Goal: Information Seeking & Learning: Learn about a topic

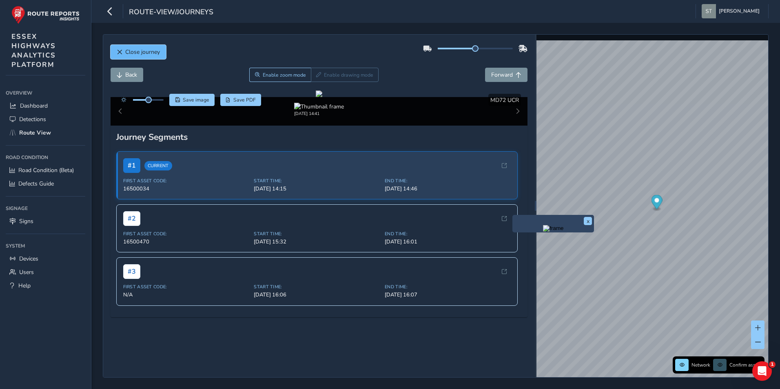
click at [125, 48] on button "Close journey" at bounding box center [138, 52] width 55 height 14
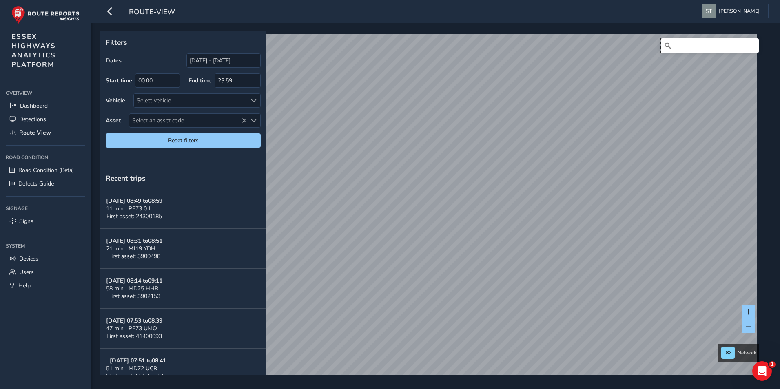
click at [684, 45] on input "Search" at bounding box center [710, 45] width 98 height 15
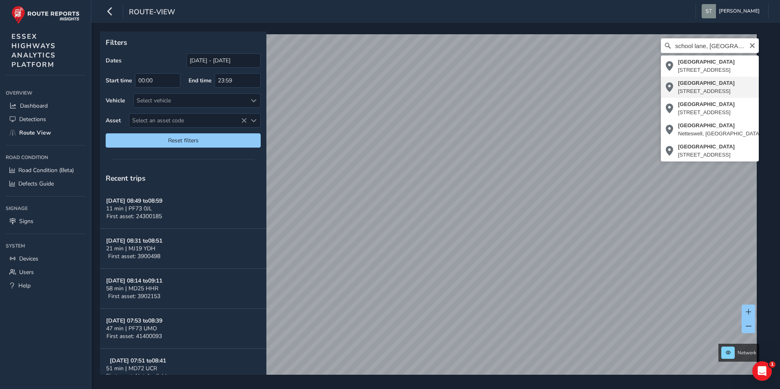
type input "[STREET_ADDRESS]"
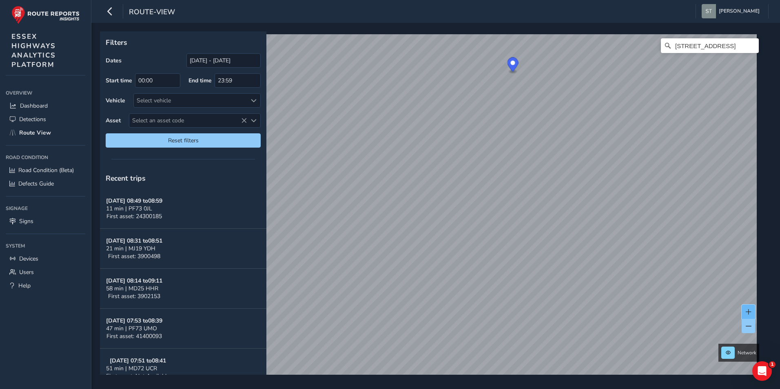
click at [748, 310] on span at bounding box center [749, 312] width 6 height 6
click at [695, 233] on link "[DATE] 14:41" at bounding box center [704, 231] width 33 height 7
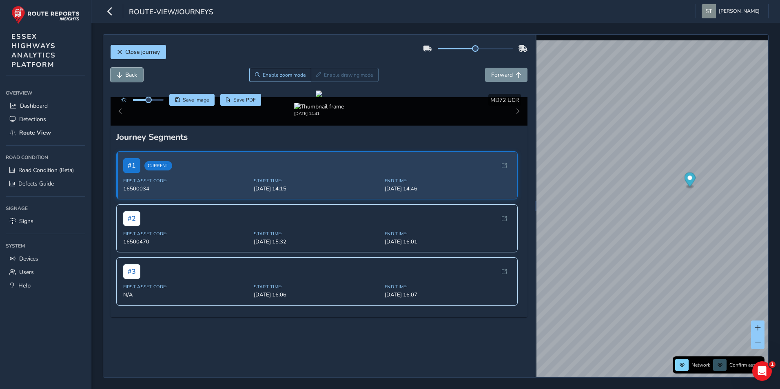
click at [119, 77] on span "Back" at bounding box center [120, 75] width 6 height 6
click at [506, 72] on span "Forward" at bounding box center [502, 75] width 22 height 8
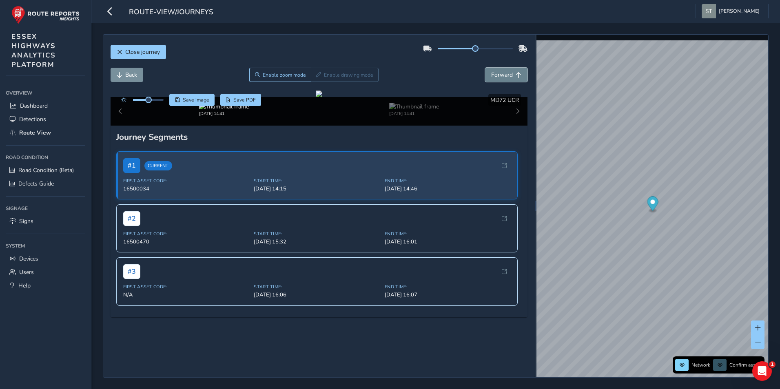
click at [506, 72] on span "Forward" at bounding box center [502, 75] width 22 height 8
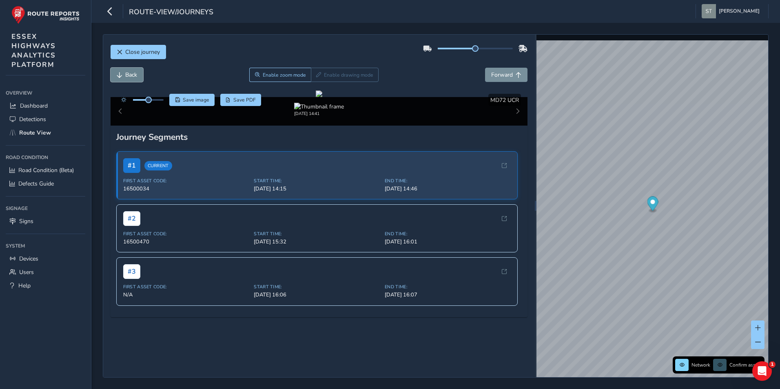
click at [122, 72] on span "Back" at bounding box center [120, 75] width 6 height 6
click at [122, 73] on span "Back" at bounding box center [120, 75] width 6 height 6
click at [503, 74] on span "Forward" at bounding box center [502, 75] width 22 height 8
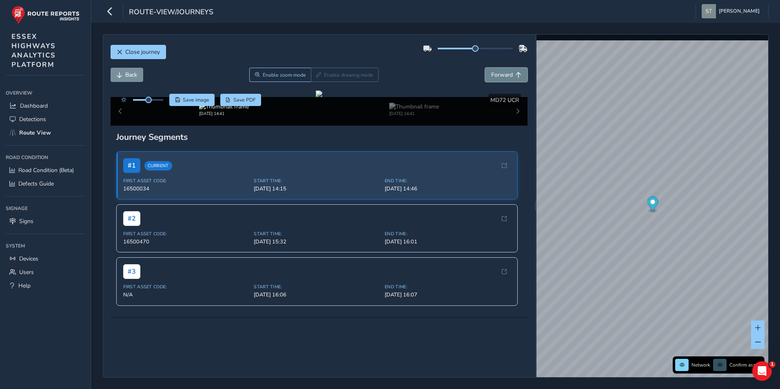
click at [503, 74] on span "Forward" at bounding box center [502, 75] width 22 height 8
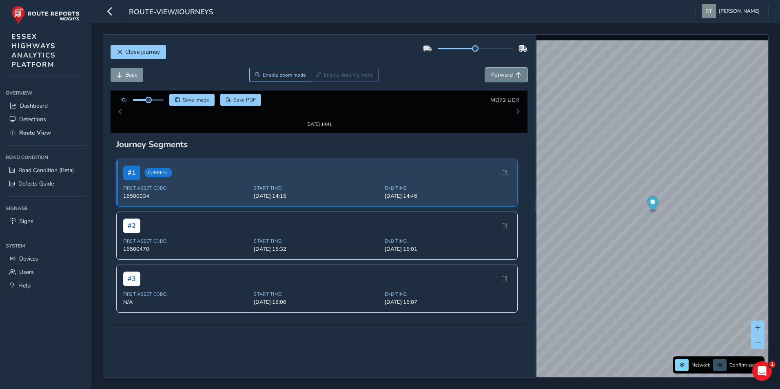
click at [503, 73] on span "Forward" at bounding box center [502, 75] width 22 height 8
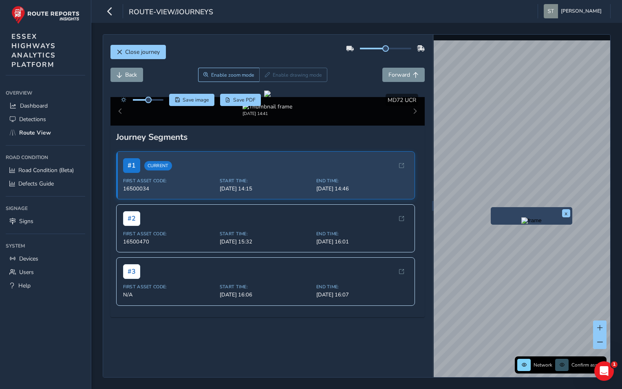
click at [492, 209] on div "x" at bounding box center [532, 216] width 82 height 18
click at [509, 197] on div "x" at bounding box center [549, 206] width 82 height 18
click at [539, 214] on img "Preview frame" at bounding box center [548, 210] width 20 height 7
click at [132, 76] on span "Back" at bounding box center [131, 75] width 12 height 8
click at [402, 79] on button "Forward" at bounding box center [404, 75] width 42 height 14
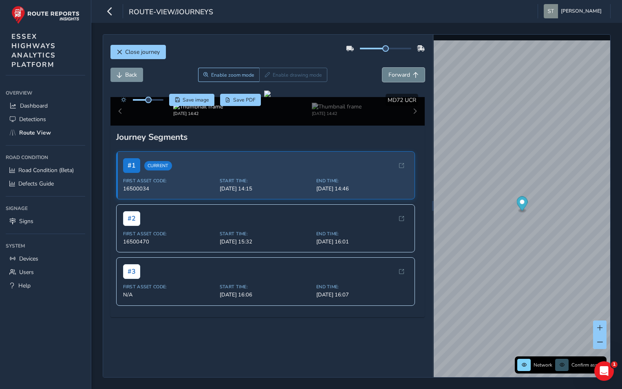
click at [402, 79] on button "Forward" at bounding box center [404, 75] width 42 height 14
click at [122, 76] on span "Back" at bounding box center [120, 75] width 6 height 6
click at [123, 76] on button "Back" at bounding box center [127, 75] width 33 height 14
